Goal: Transaction & Acquisition: Purchase product/service

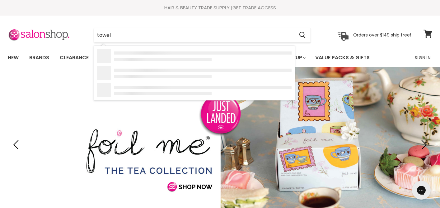
type input "towels"
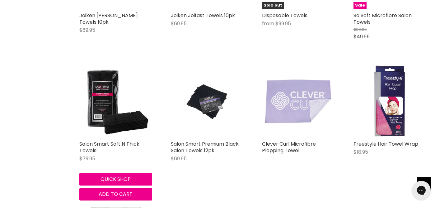
scroll to position [204, 0]
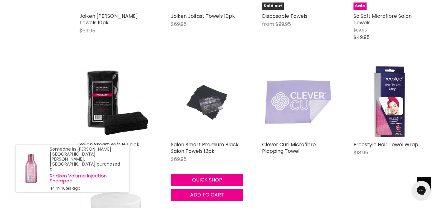
click at [222, 102] on img "Main content" at bounding box center [207, 101] width 48 height 73
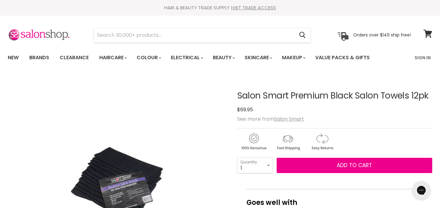
click at [131, 180] on img "Salon Smart Premium Black Salon Towels 12pk image. Click or Scroll to Zoom." at bounding box center [117, 184] width 109 height 164
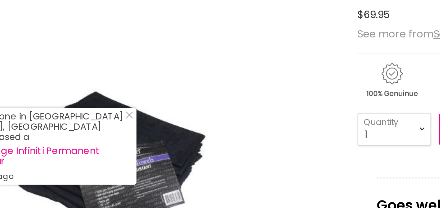
click at [162, 128] on img "Salon Smart Premium Black Salon Towels 12pk image. Click or Scroll to Zoom." at bounding box center [117, 184] width 109 height 164
